Goal: Task Accomplishment & Management: Complete application form

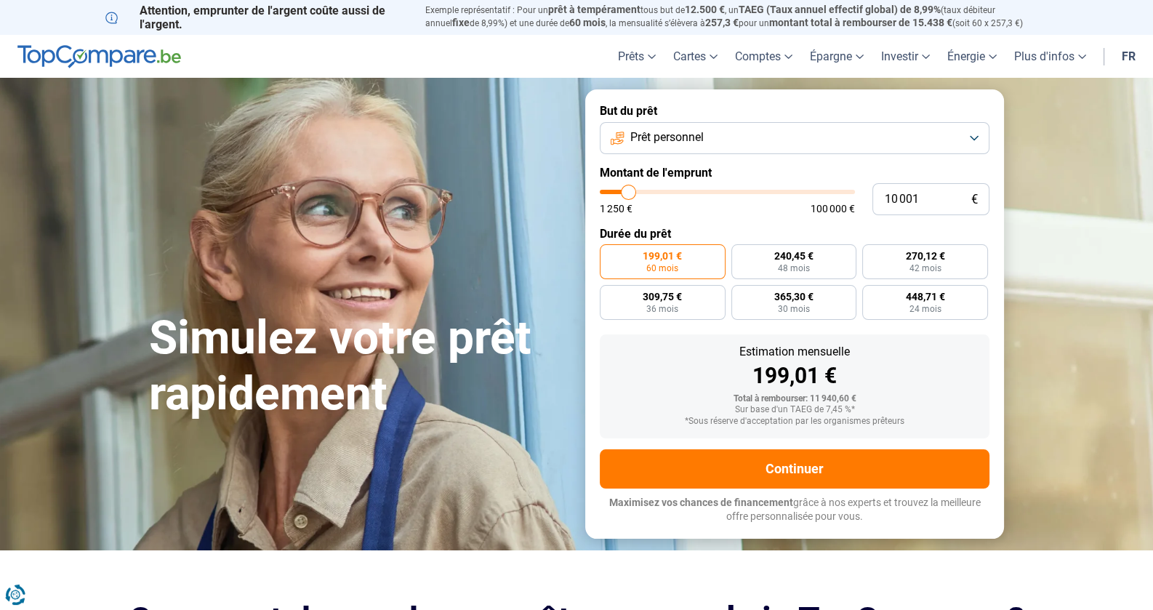
click at [968, 136] on button "Prêt personnel" at bounding box center [795, 138] width 390 height 32
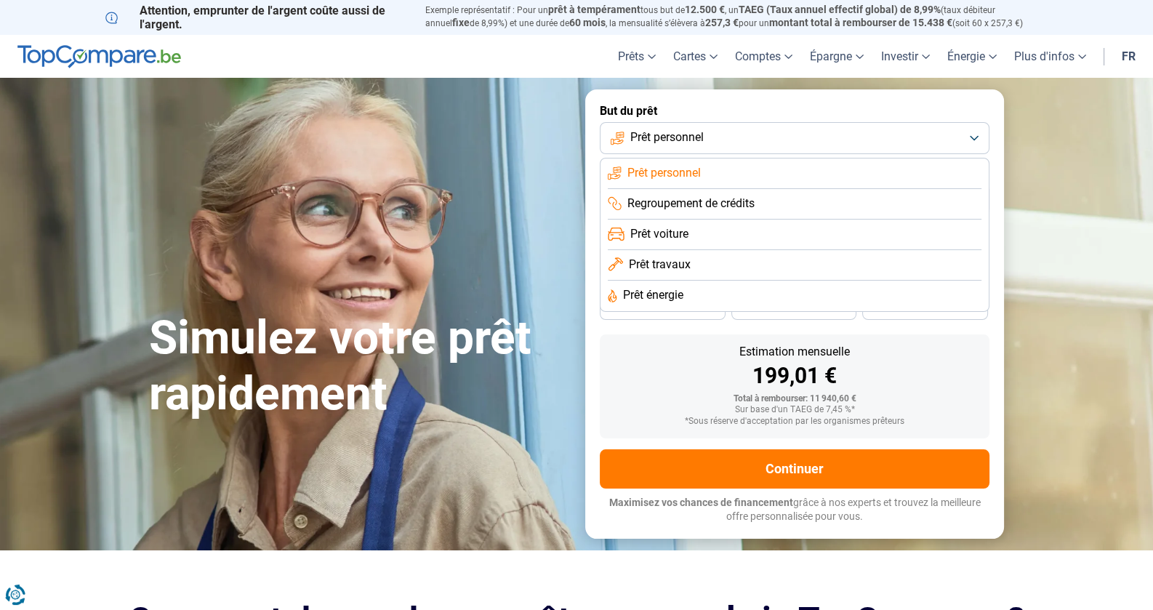
click at [664, 230] on span "Prêt voiture" at bounding box center [659, 234] width 58 height 16
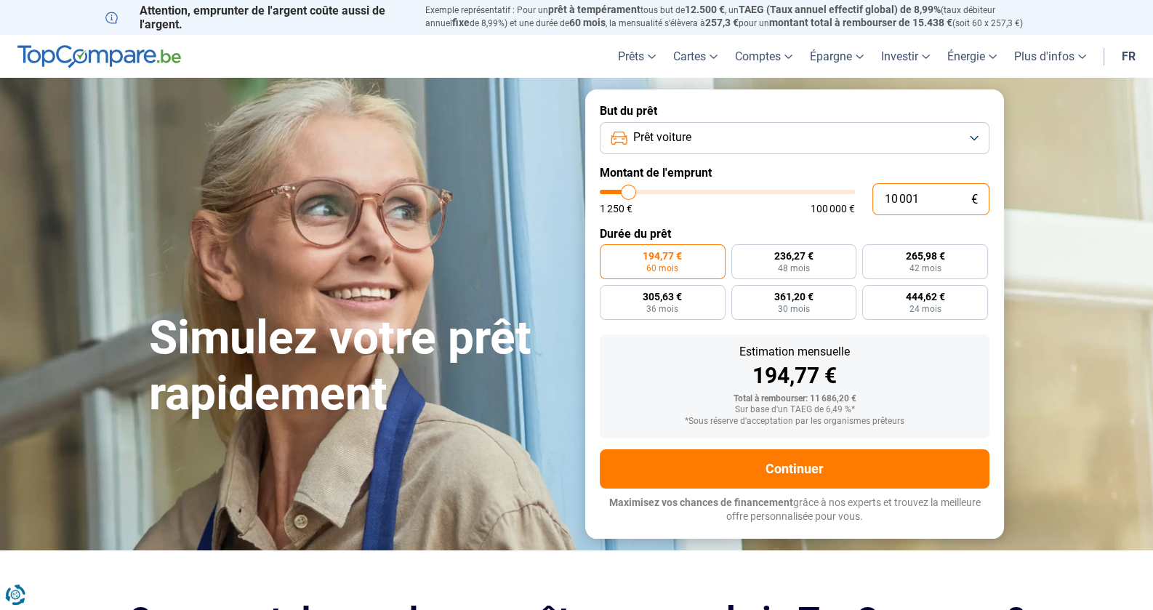
click at [924, 205] on input "10 001" at bounding box center [930, 199] width 117 height 32
drag, startPoint x: 922, startPoint y: 198, endPoint x: 837, endPoint y: 202, distance: 85.1
click at [837, 202] on div "10 001 € 1 250 € 100 000 €" at bounding box center [795, 199] width 390 height 32
type input "3"
type input "1250"
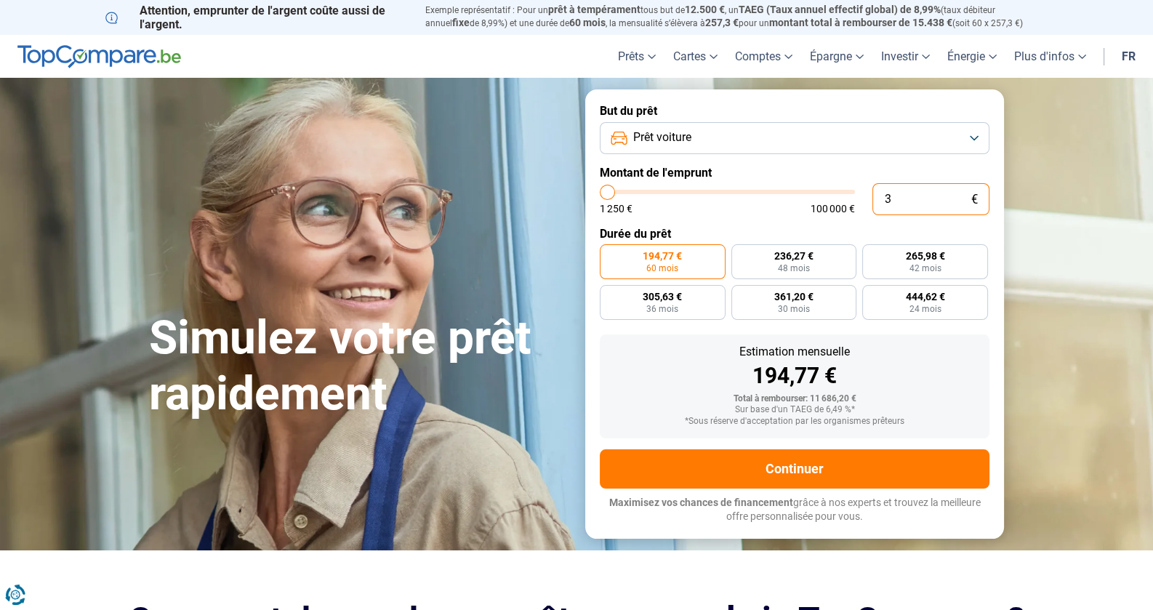
type input "35"
type input "1250"
type input "359"
type input "1250"
type input "3 595"
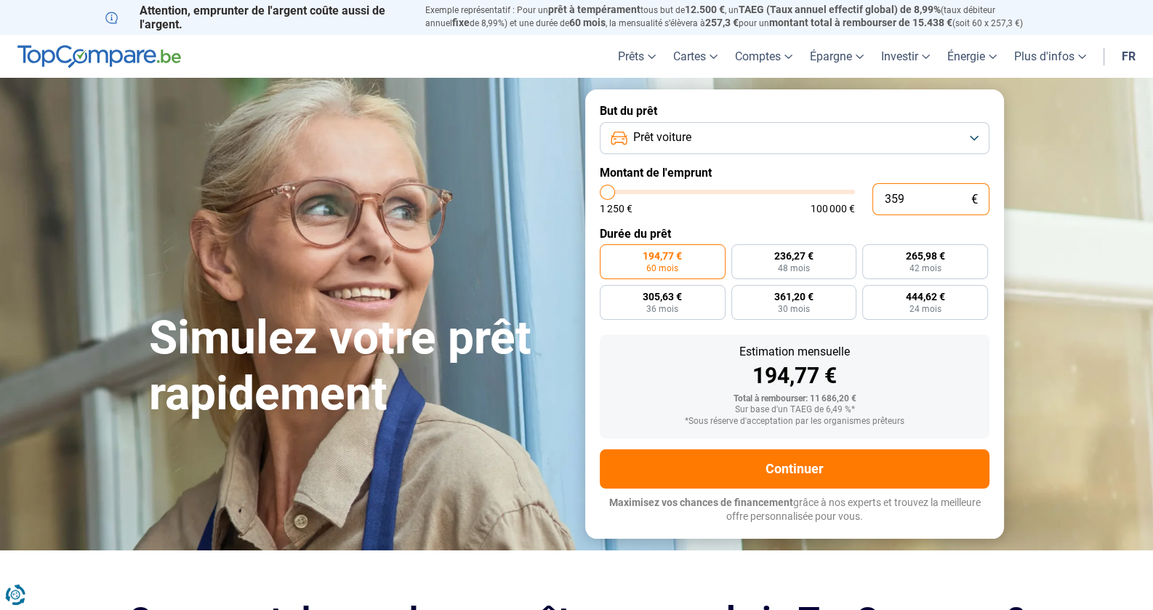
type input "3500"
type input "35 950"
type input "36000"
radio input "false"
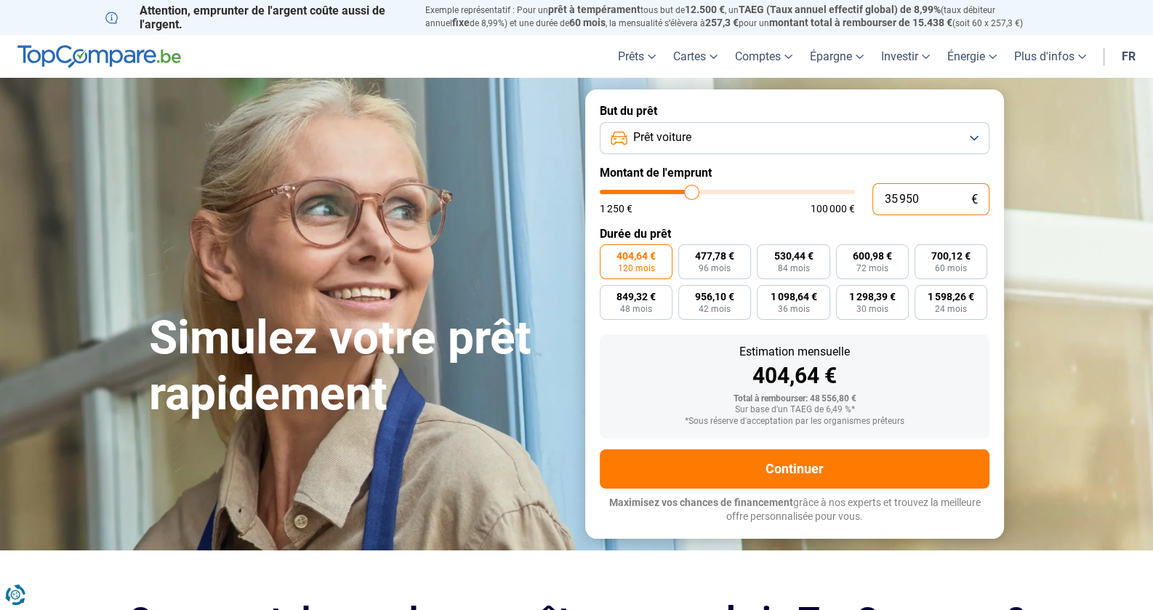
drag, startPoint x: 925, startPoint y: 198, endPoint x: 877, endPoint y: 201, distance: 48.8
click at [875, 200] on input "35 950" at bounding box center [930, 199] width 117 height 32
drag, startPoint x: 890, startPoint y: 203, endPoint x: 905, endPoint y: 224, distance: 25.6
click at [890, 203] on input "35 950" at bounding box center [930, 199] width 117 height 32
type input "5 950"
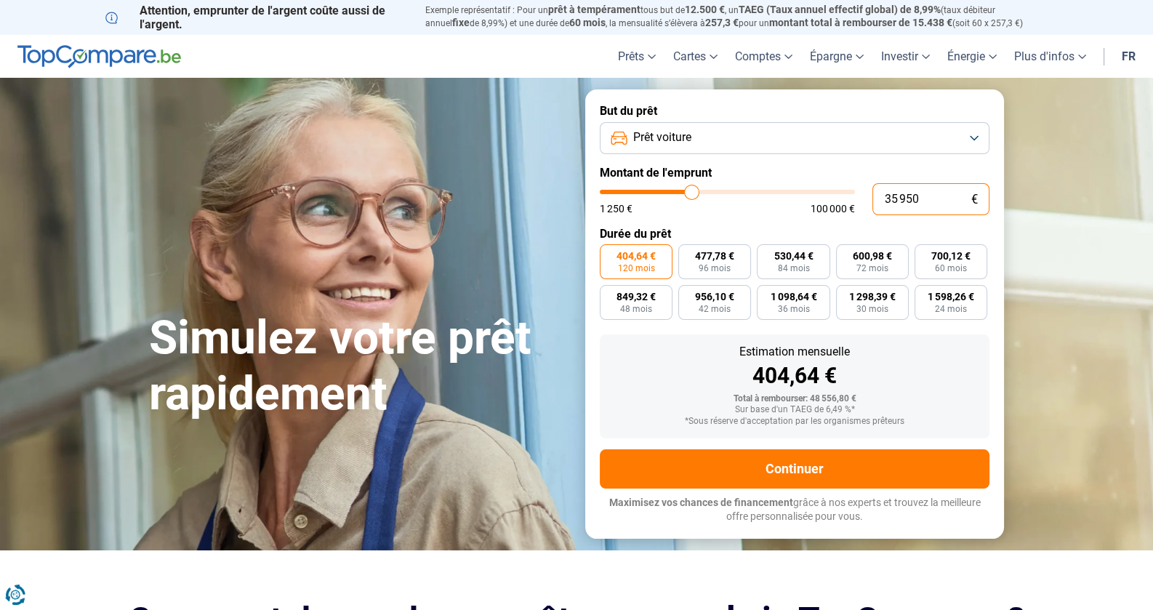
type input "6000"
type input "25 950"
type input "26000"
type input "25 950"
click at [966, 134] on button "Prêt voiture" at bounding box center [795, 138] width 390 height 32
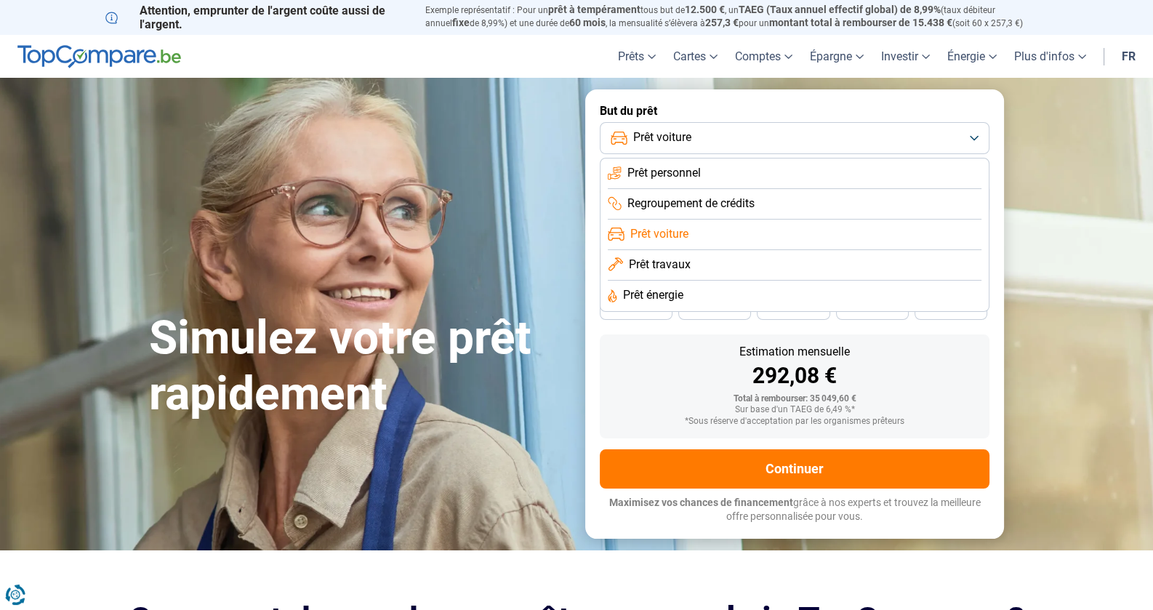
click at [966, 134] on button "Prêt voiture" at bounding box center [795, 138] width 390 height 32
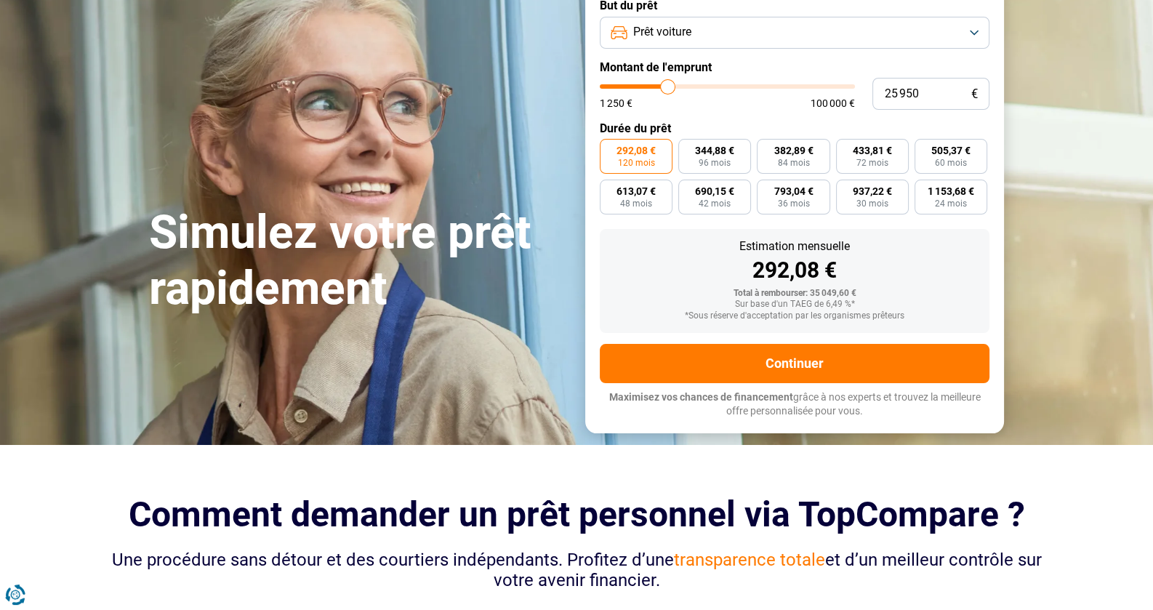
scroll to position [72, 0]
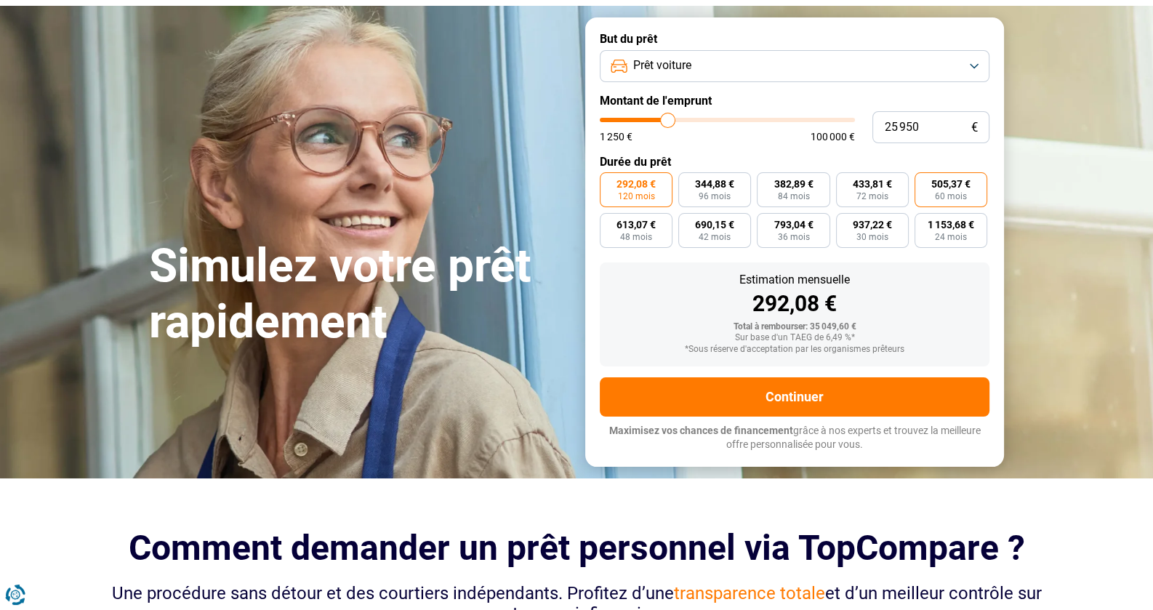
click at [962, 192] on span "60 mois" at bounding box center [951, 196] width 32 height 9
click at [924, 182] on input "505,37 € 60 mois" at bounding box center [918, 176] width 9 height 9
radio input "true"
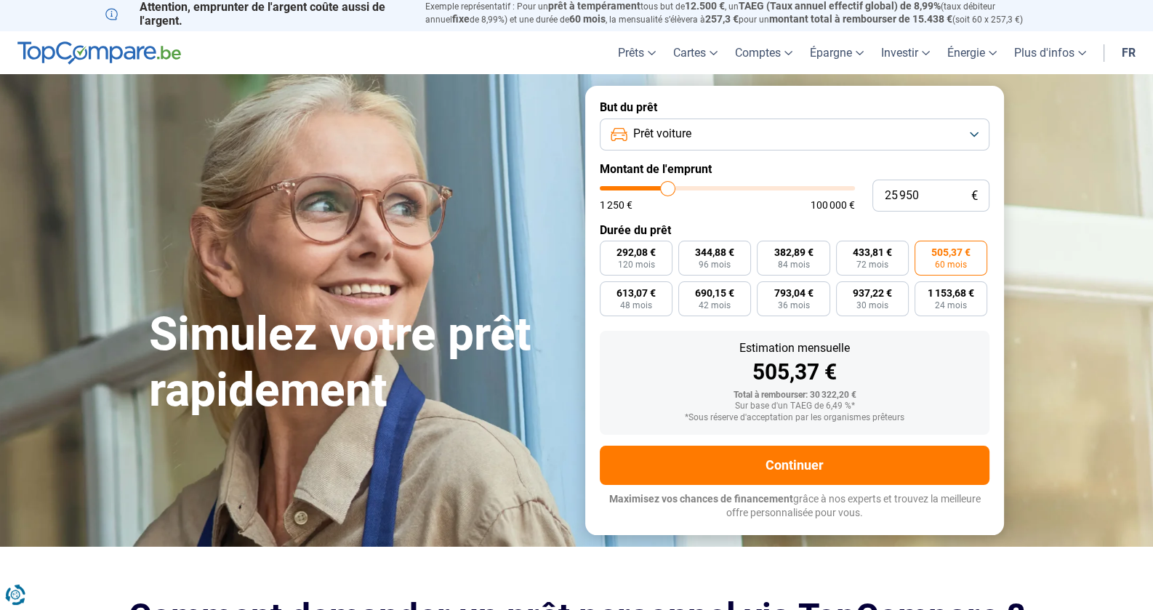
scroll to position [0, 0]
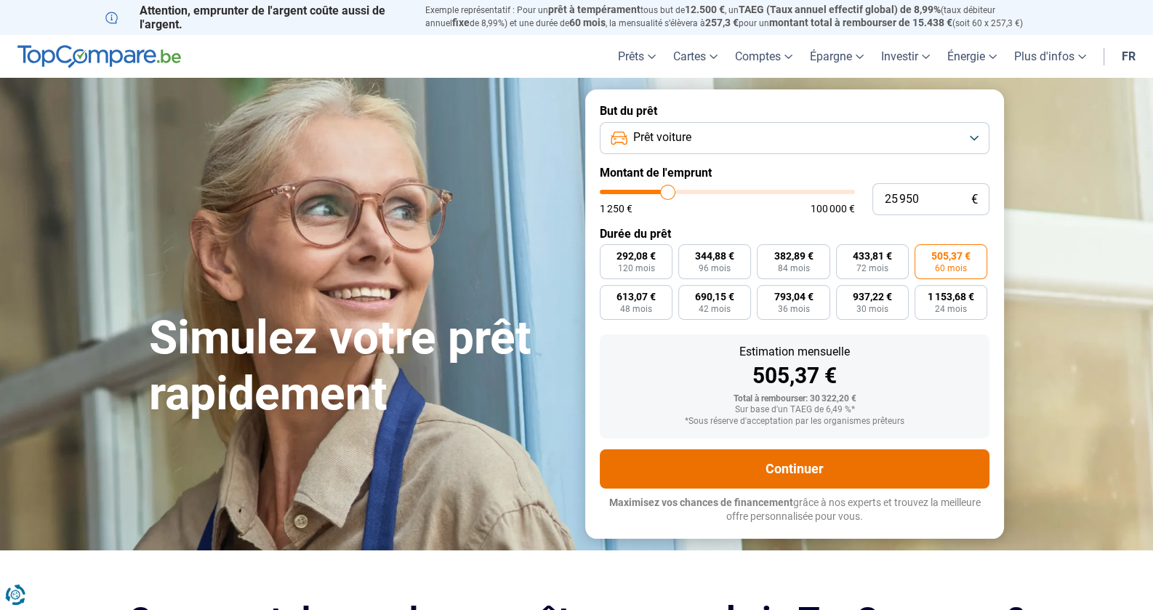
click at [796, 467] on button "Continuer" at bounding box center [795, 468] width 390 height 39
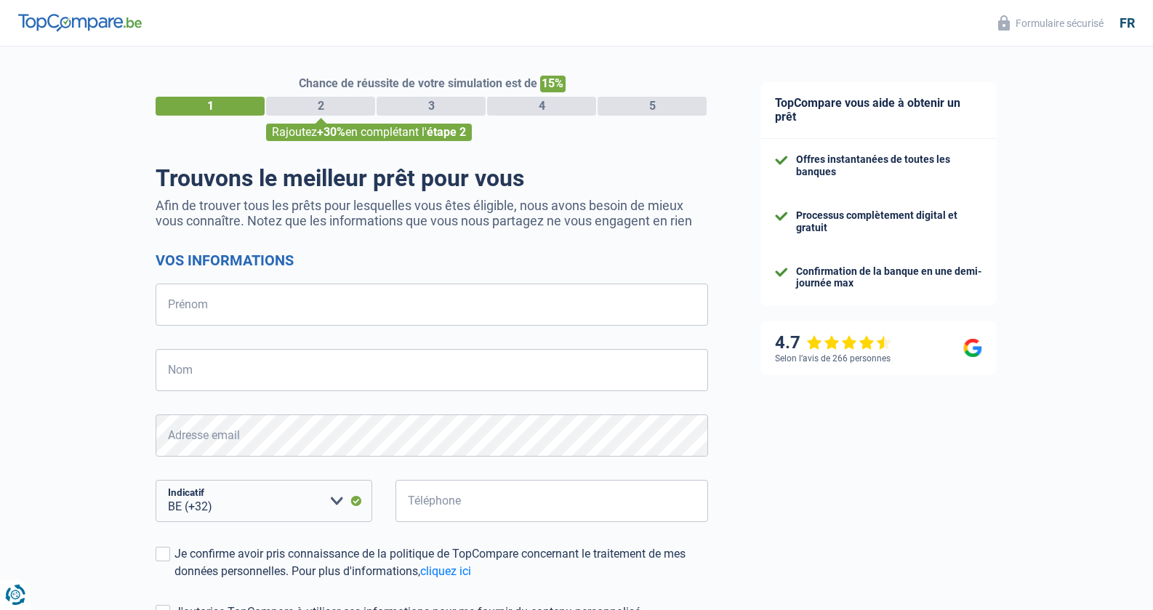
select select "32"
